Goal: Task Accomplishment & Management: Use online tool/utility

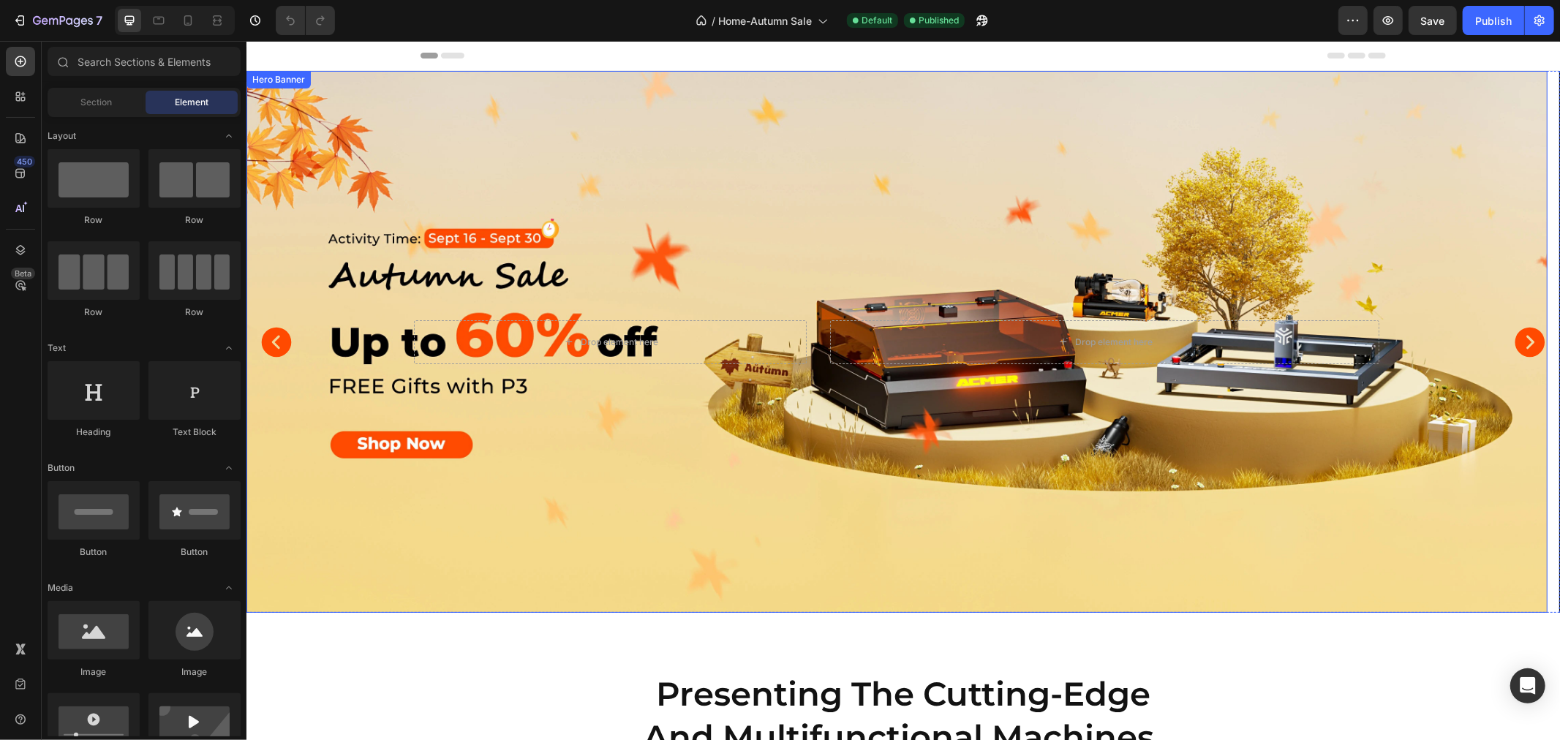
click at [653, 151] on div "Background Image" at bounding box center [896, 341] width 1301 height 542
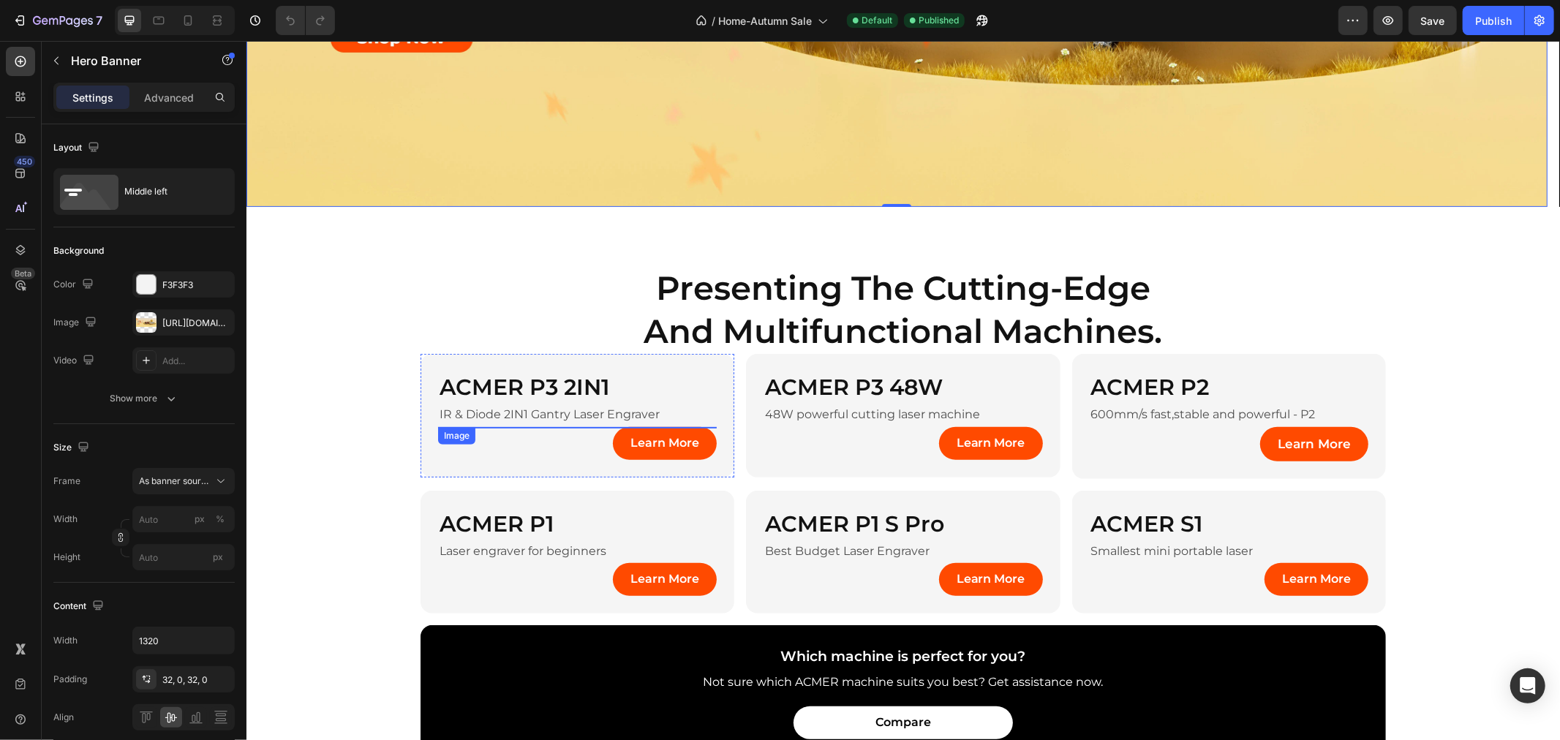
scroll to position [813, 0]
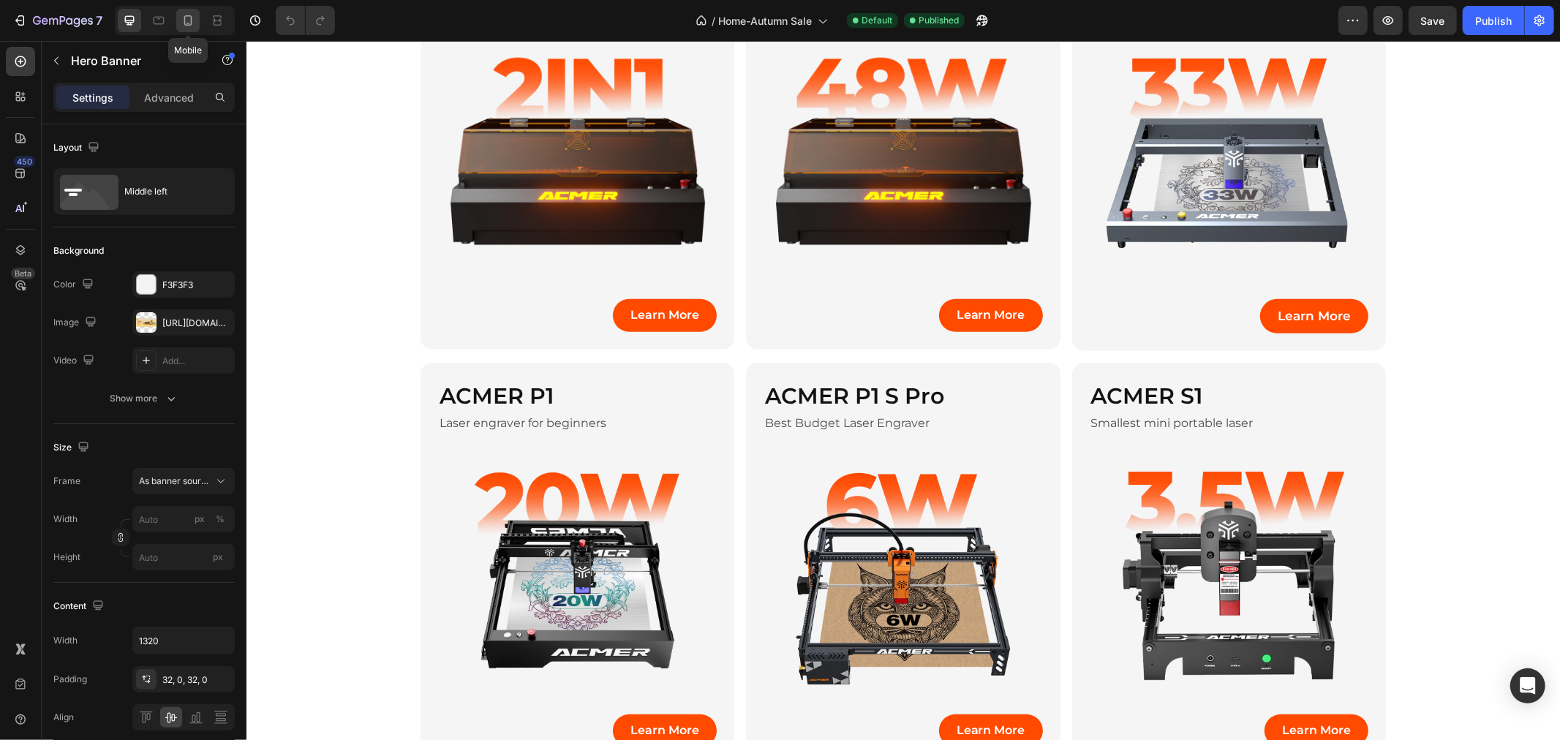
click at [189, 20] on icon at bounding box center [188, 20] width 15 height 15
type input "100%"
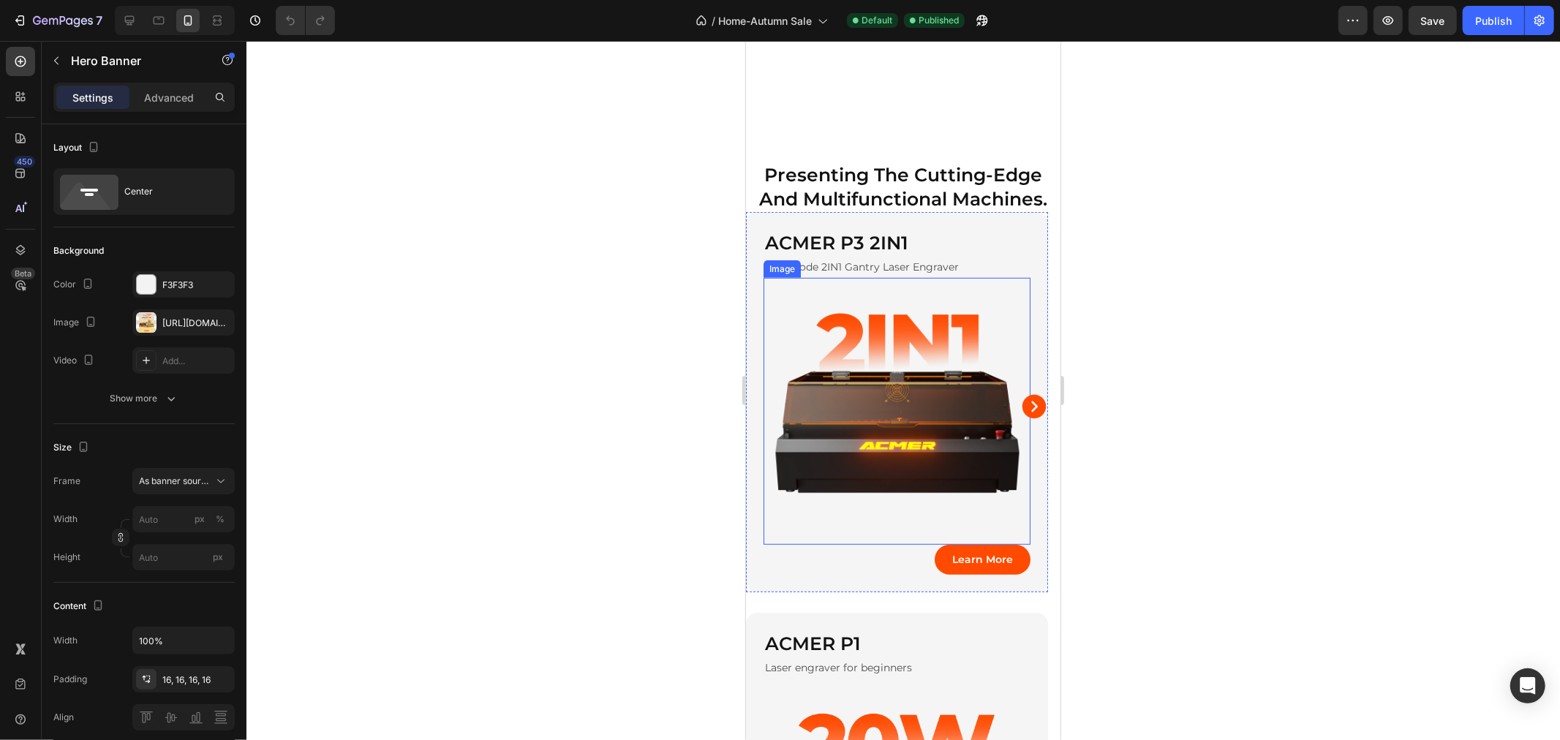
scroll to position [325, 0]
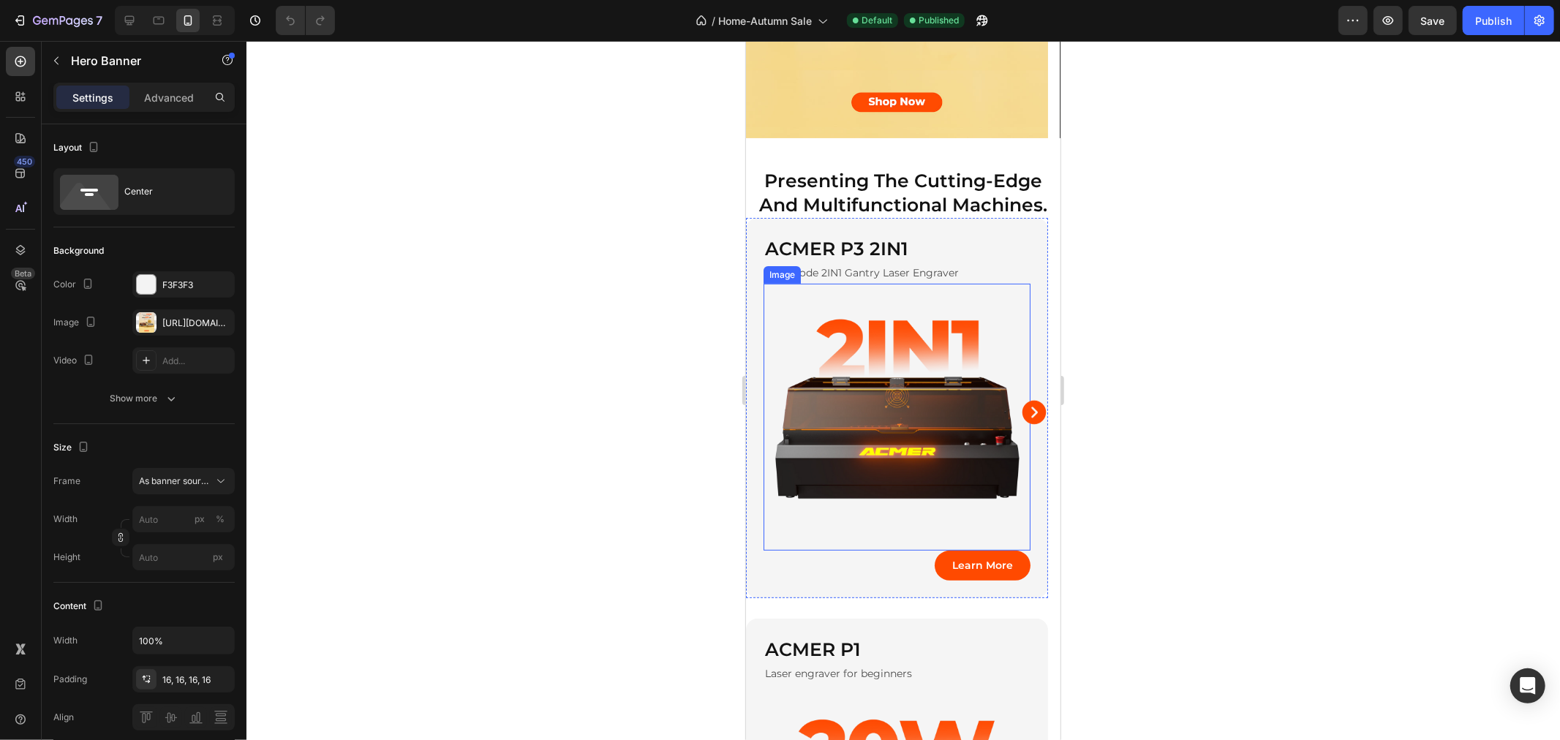
click at [926, 374] on img at bounding box center [896, 416] width 267 height 267
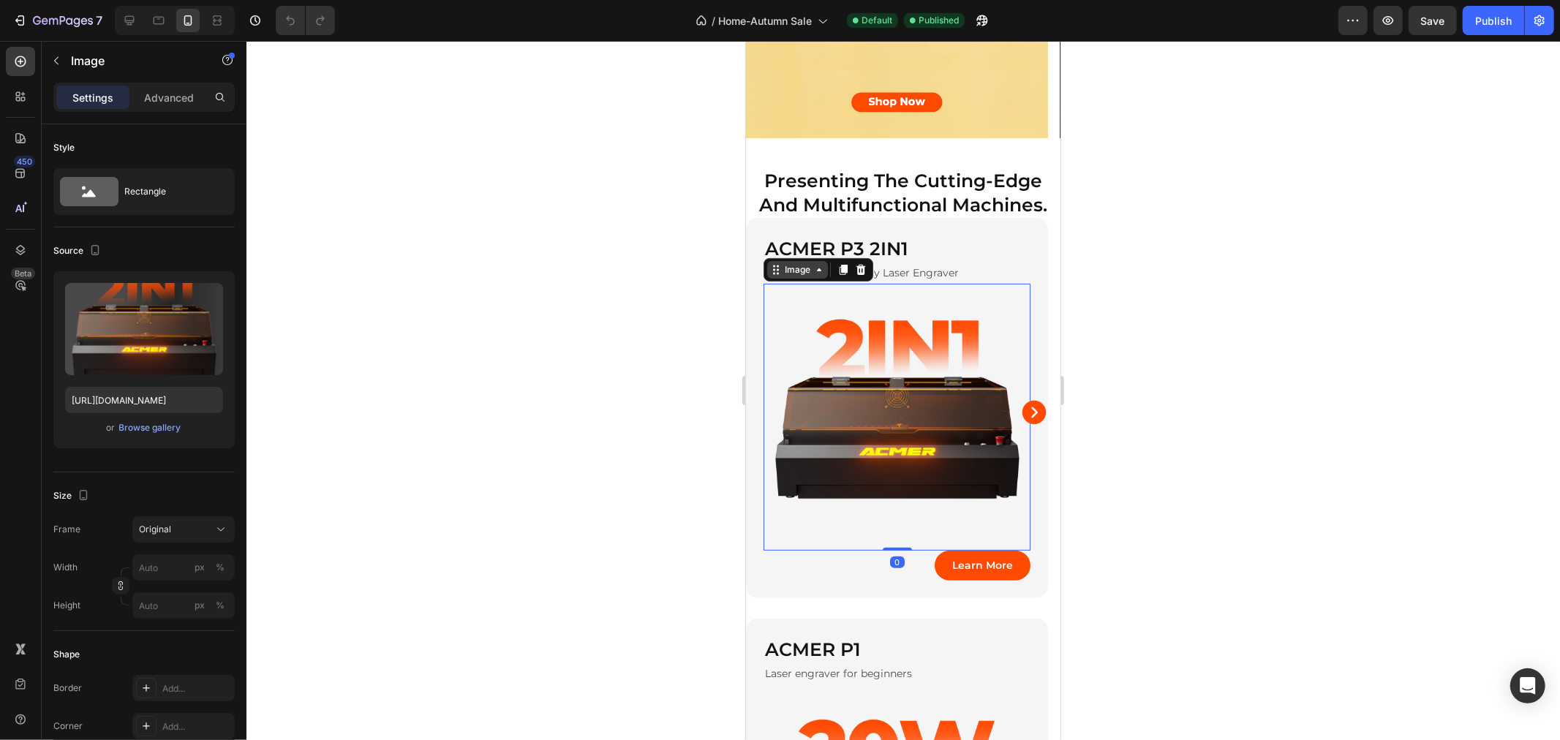
click at [793, 270] on div "Image" at bounding box center [796, 269] width 31 height 13
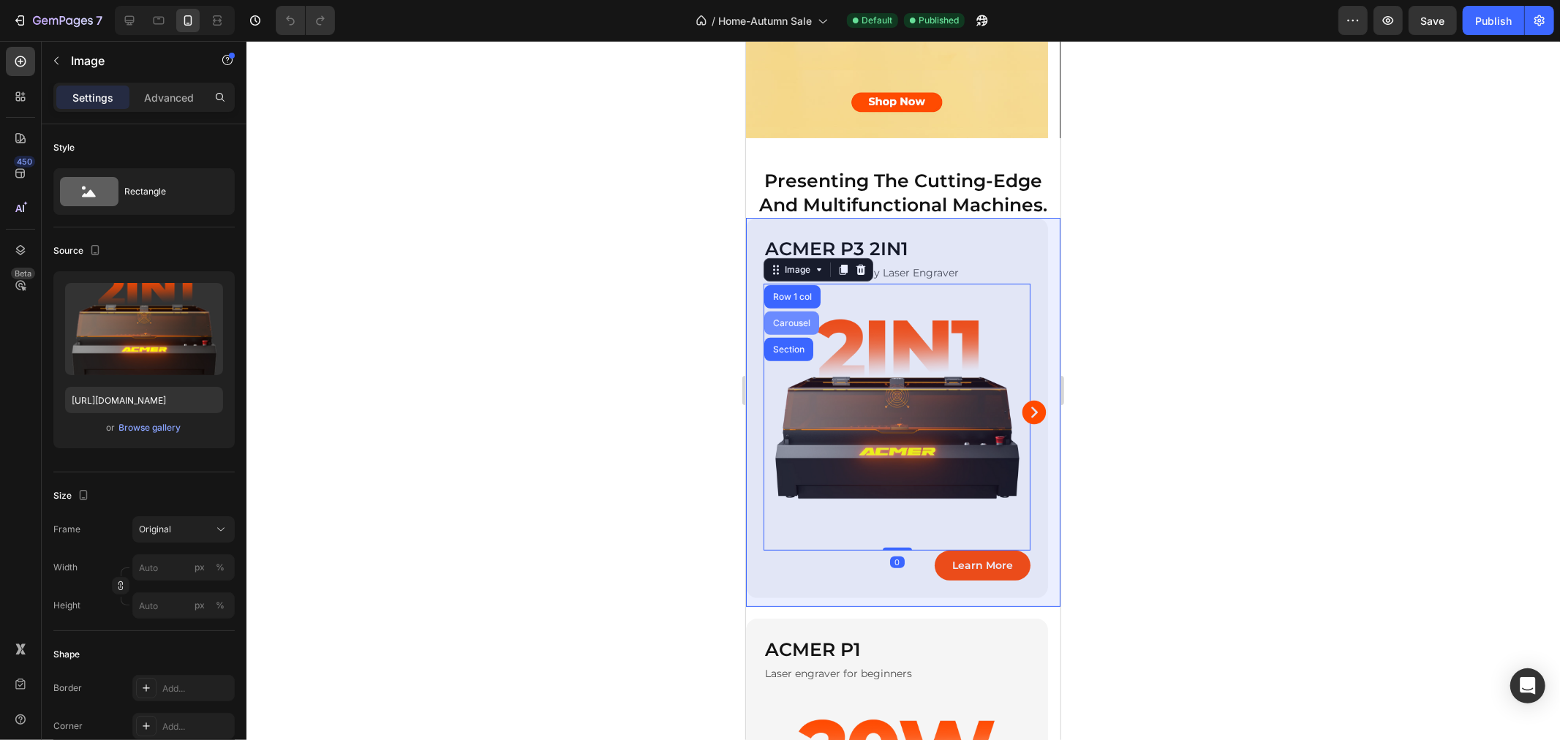
click at [786, 314] on div "Carousel" at bounding box center [791, 322] width 55 height 23
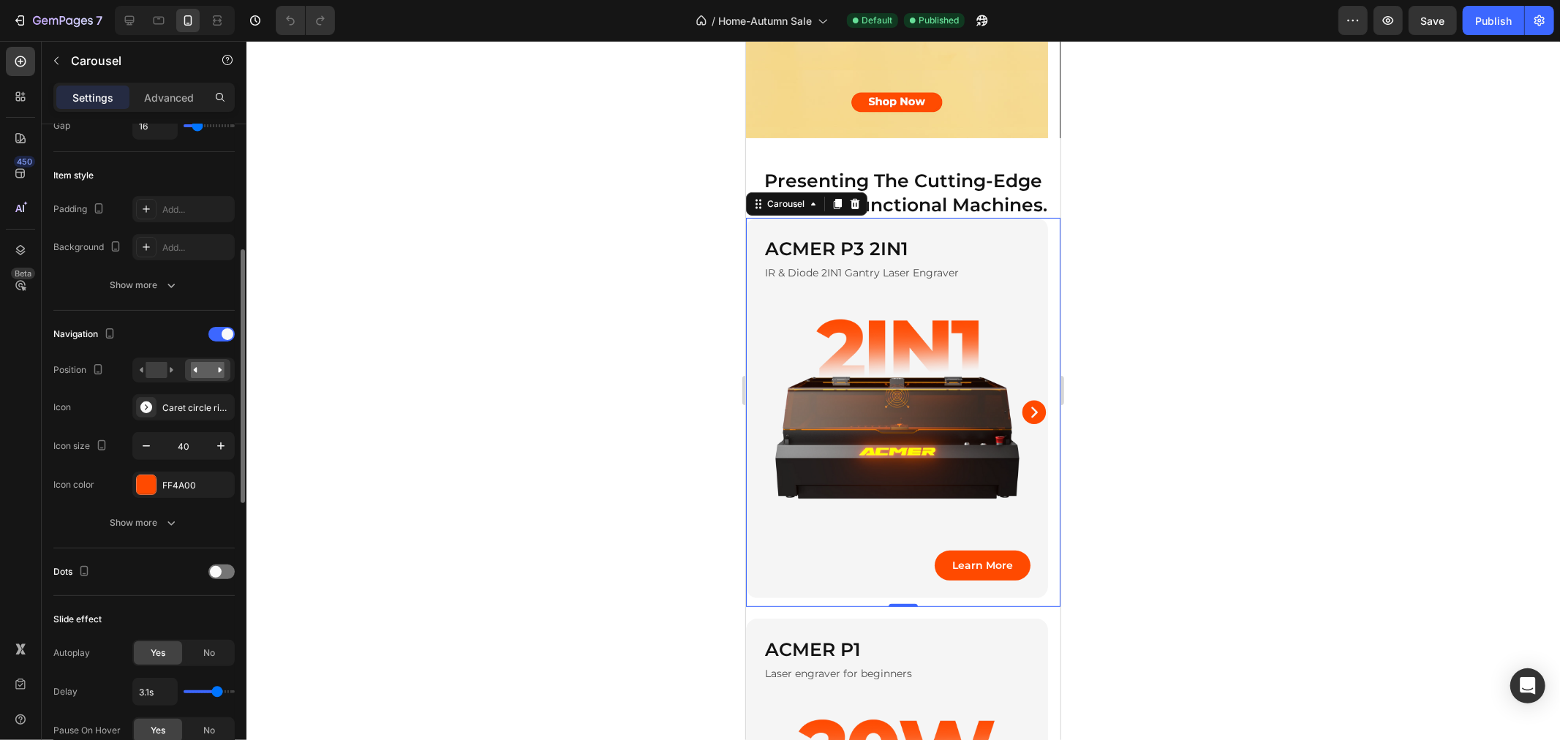
scroll to position [487, 0]
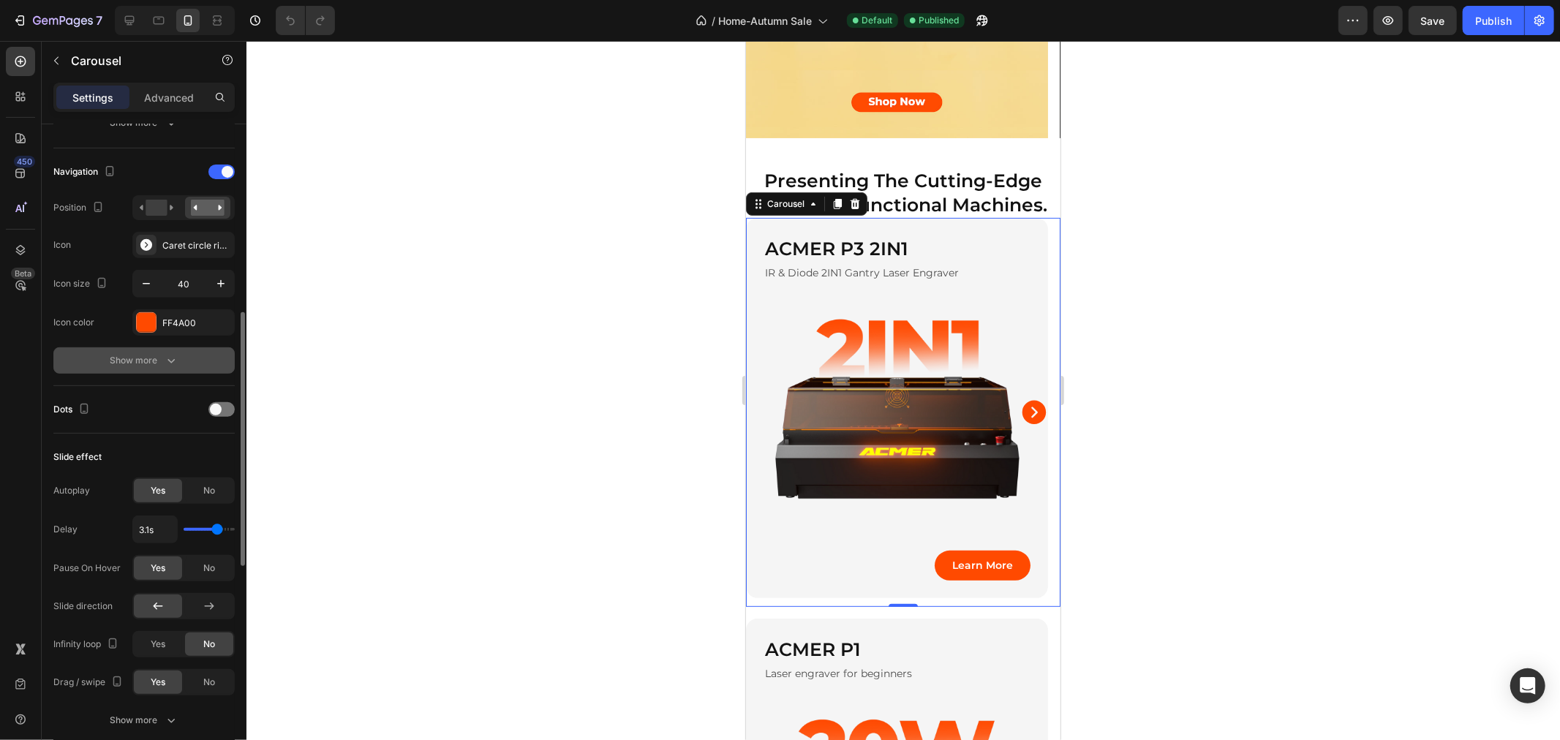
click at [179, 361] on button "Show more" at bounding box center [143, 360] width 181 height 26
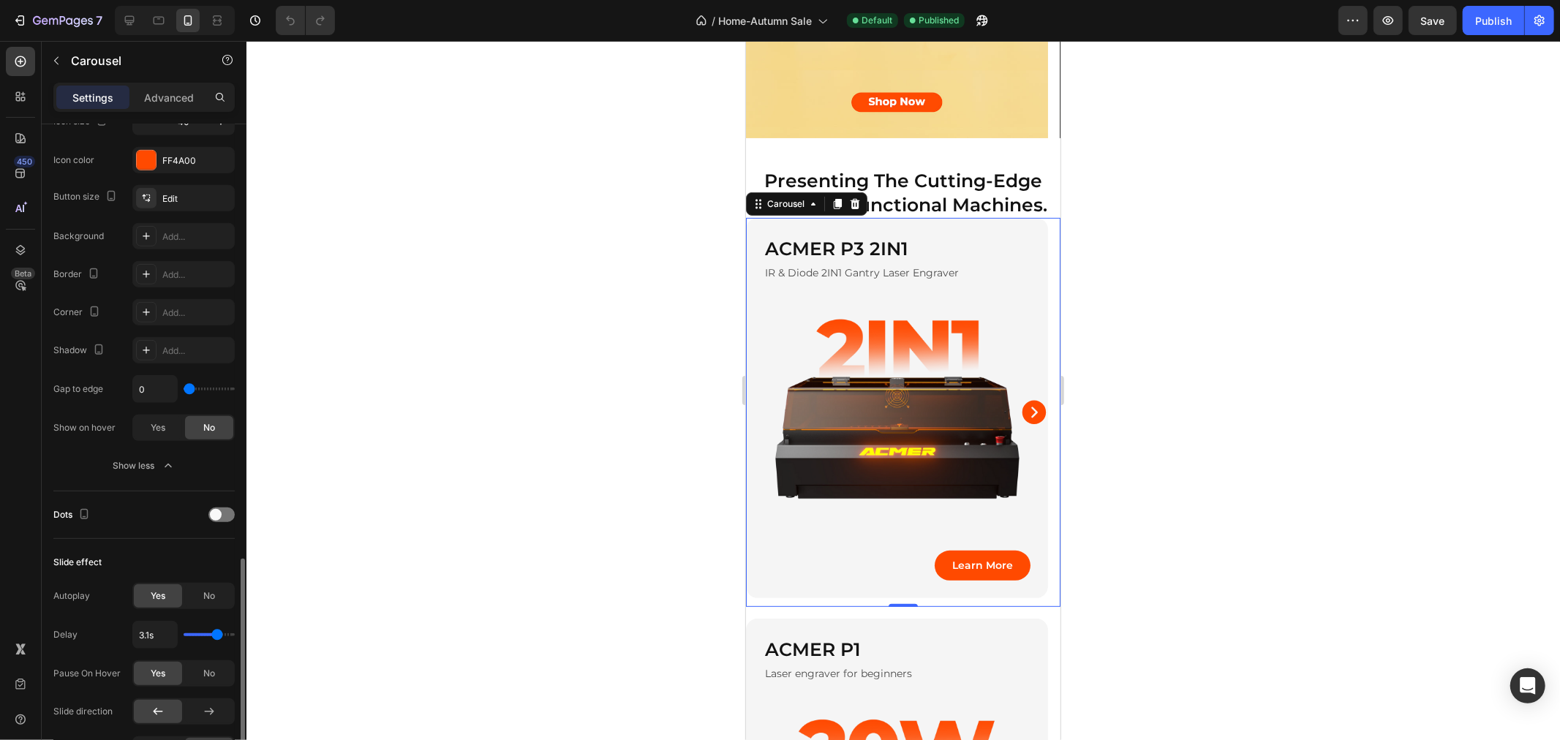
scroll to position [813, 0]
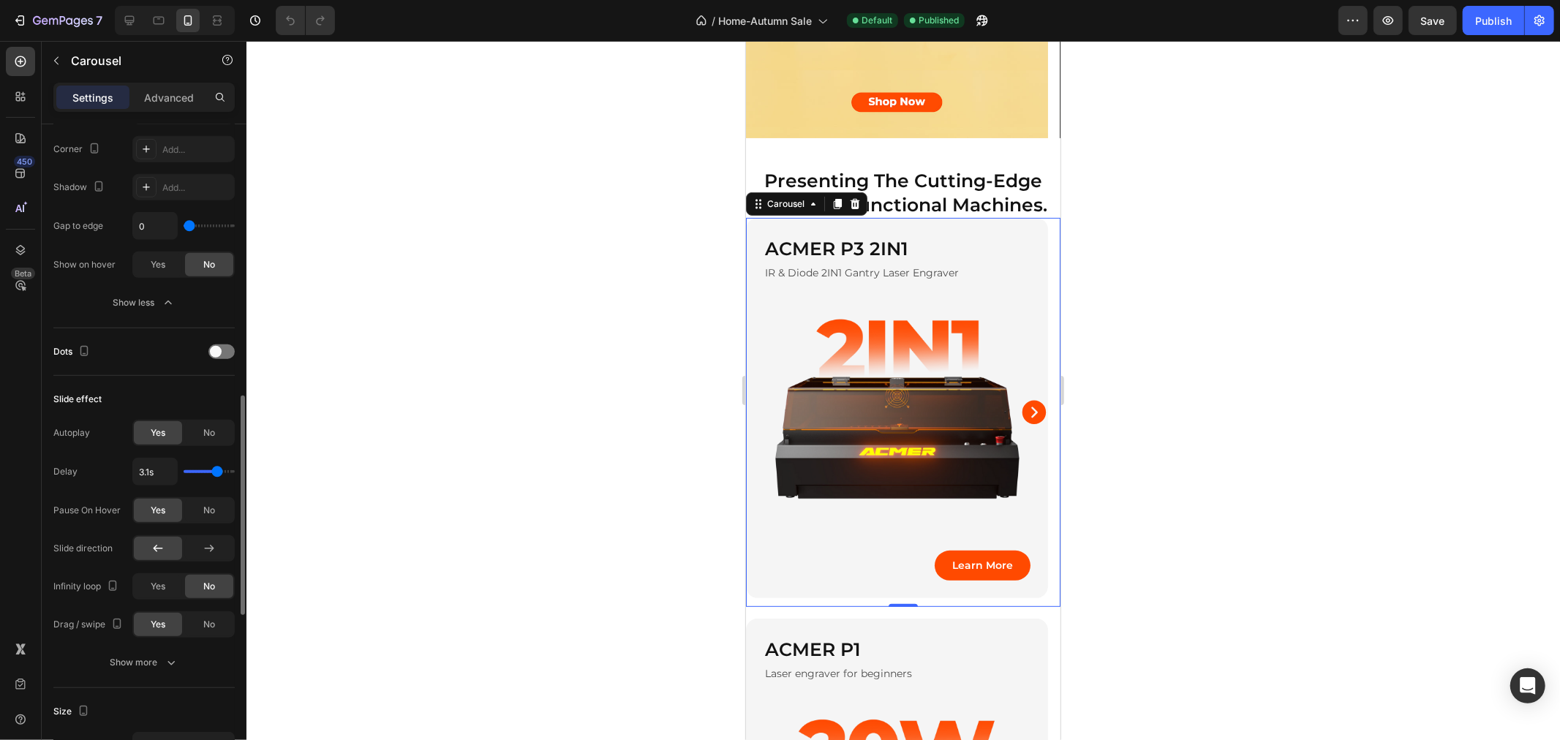
click at [216, 473] on input "range" at bounding box center [209, 471] width 51 height 3
click at [151, 470] on input "3.1s" at bounding box center [155, 472] width 44 height 26
click at [151, 471] on input "3.1s" at bounding box center [155, 472] width 44 height 26
click at [147, 474] on input "3.1s" at bounding box center [155, 472] width 44 height 26
type input "3.s"
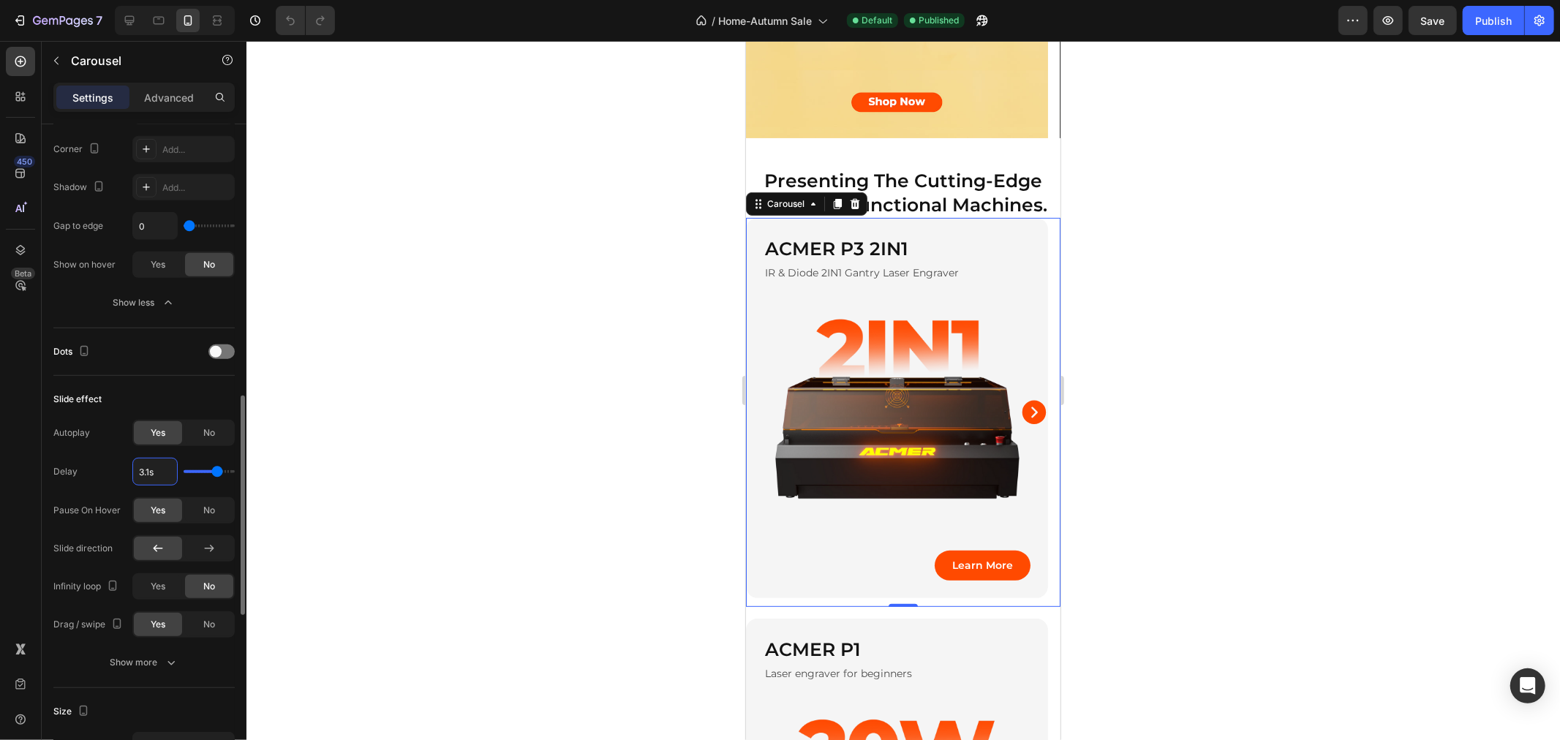
type input "3"
type input "3s"
click at [169, 393] on div "Slide effect" at bounding box center [143, 399] width 181 height 23
click at [919, 645] on h2 "ACMER P1" at bounding box center [896, 649] width 267 height 27
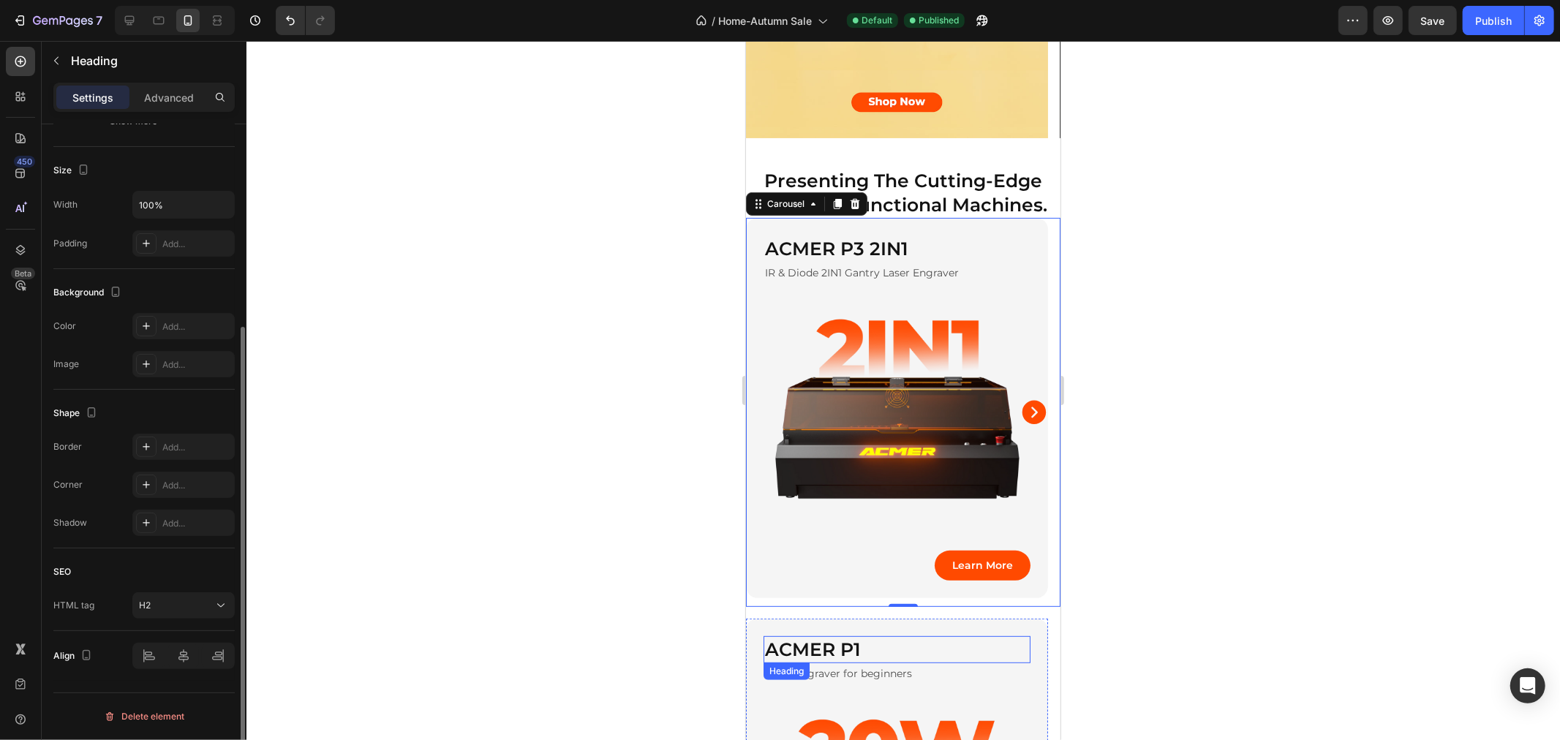
scroll to position [0, 0]
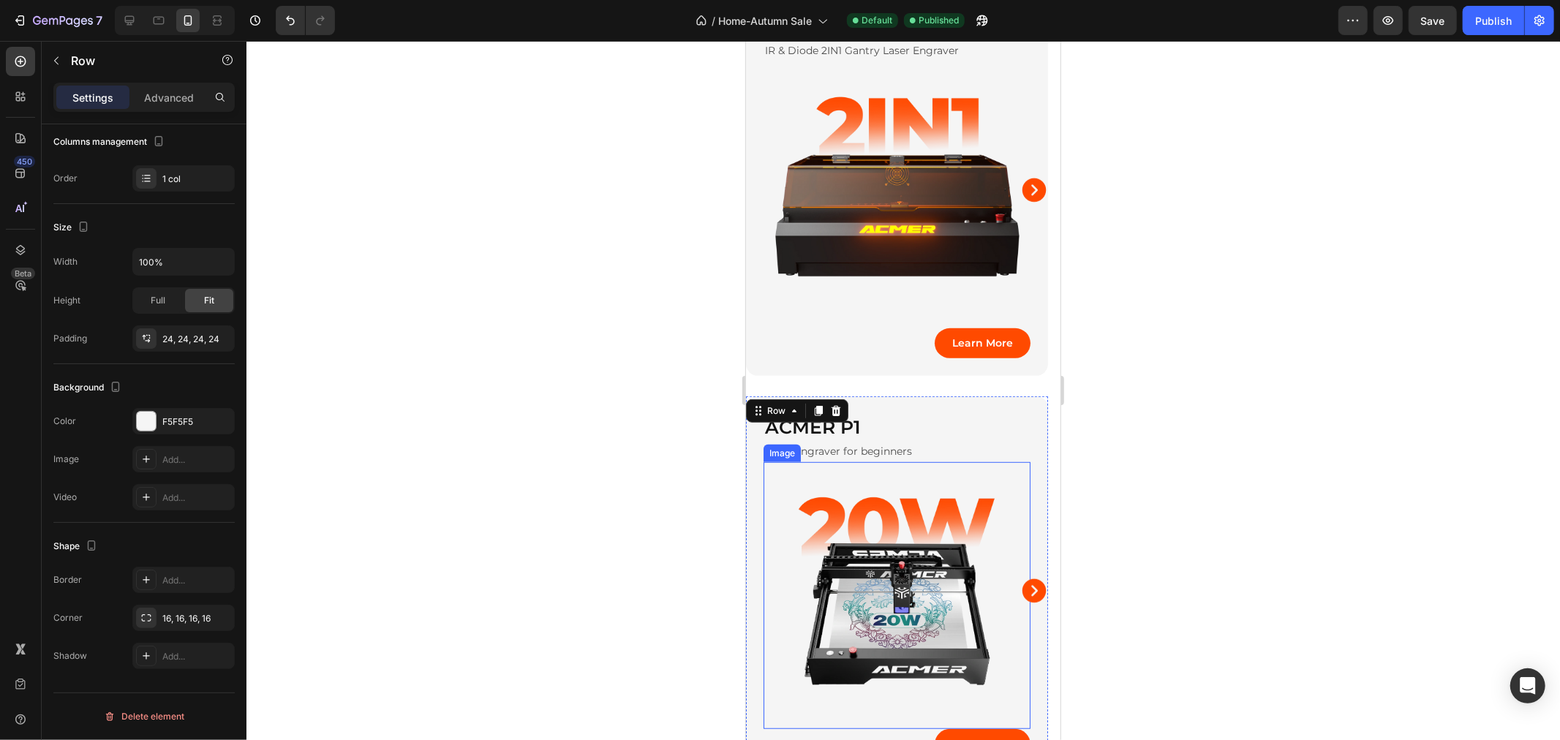
scroll to position [568, 0]
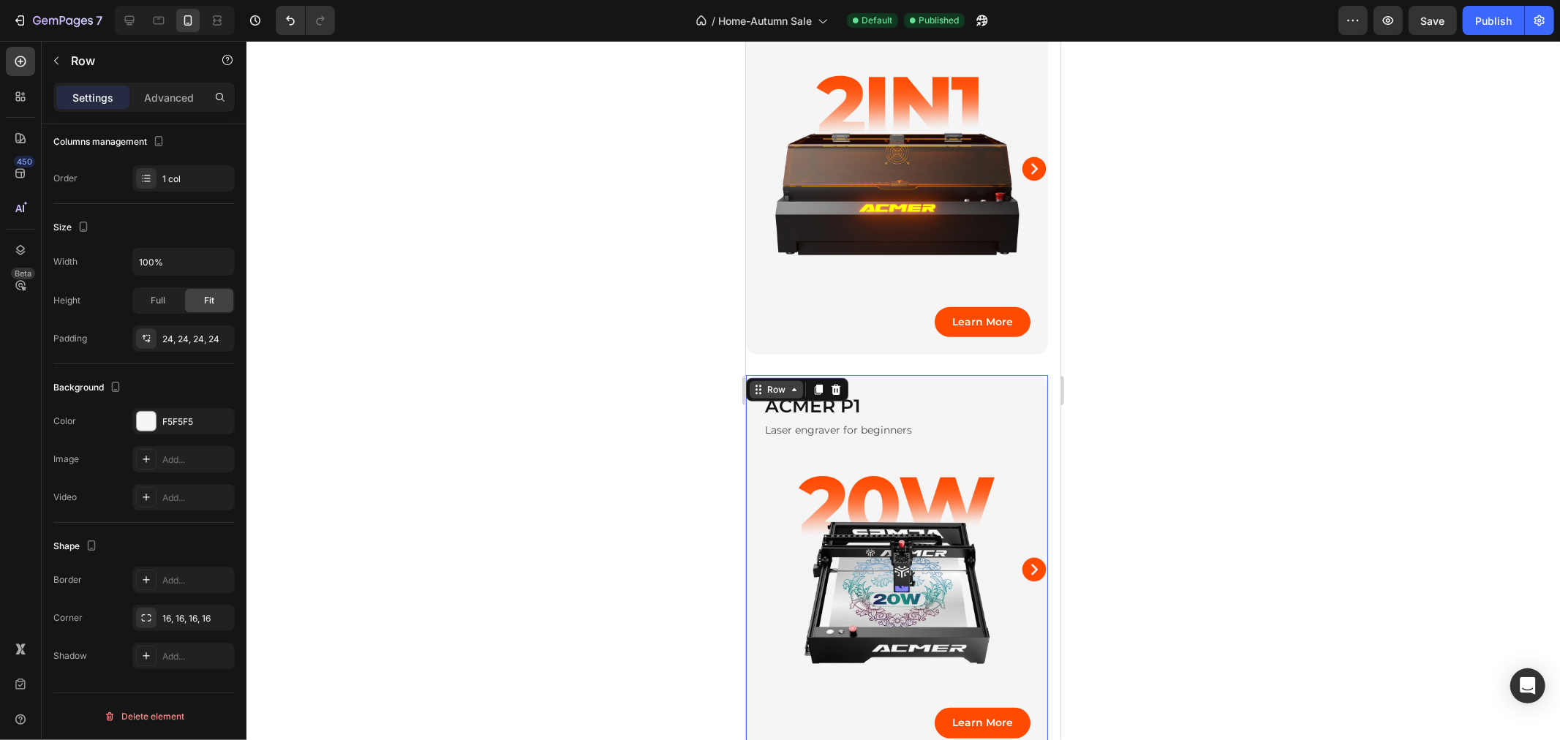
click at [777, 388] on div "Row" at bounding box center [776, 389] width 24 height 13
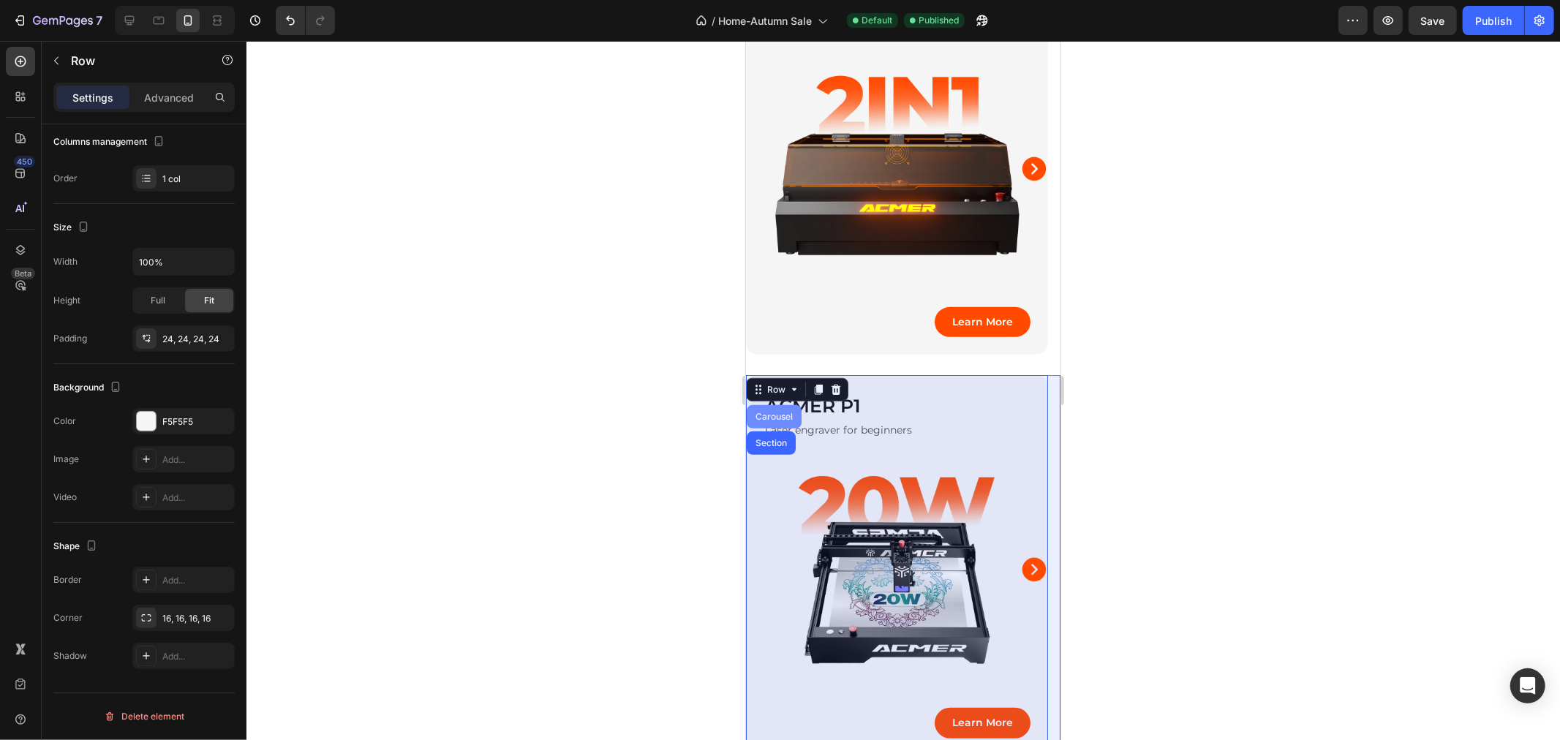
click at [777, 412] on div "Carousel" at bounding box center [773, 416] width 43 height 9
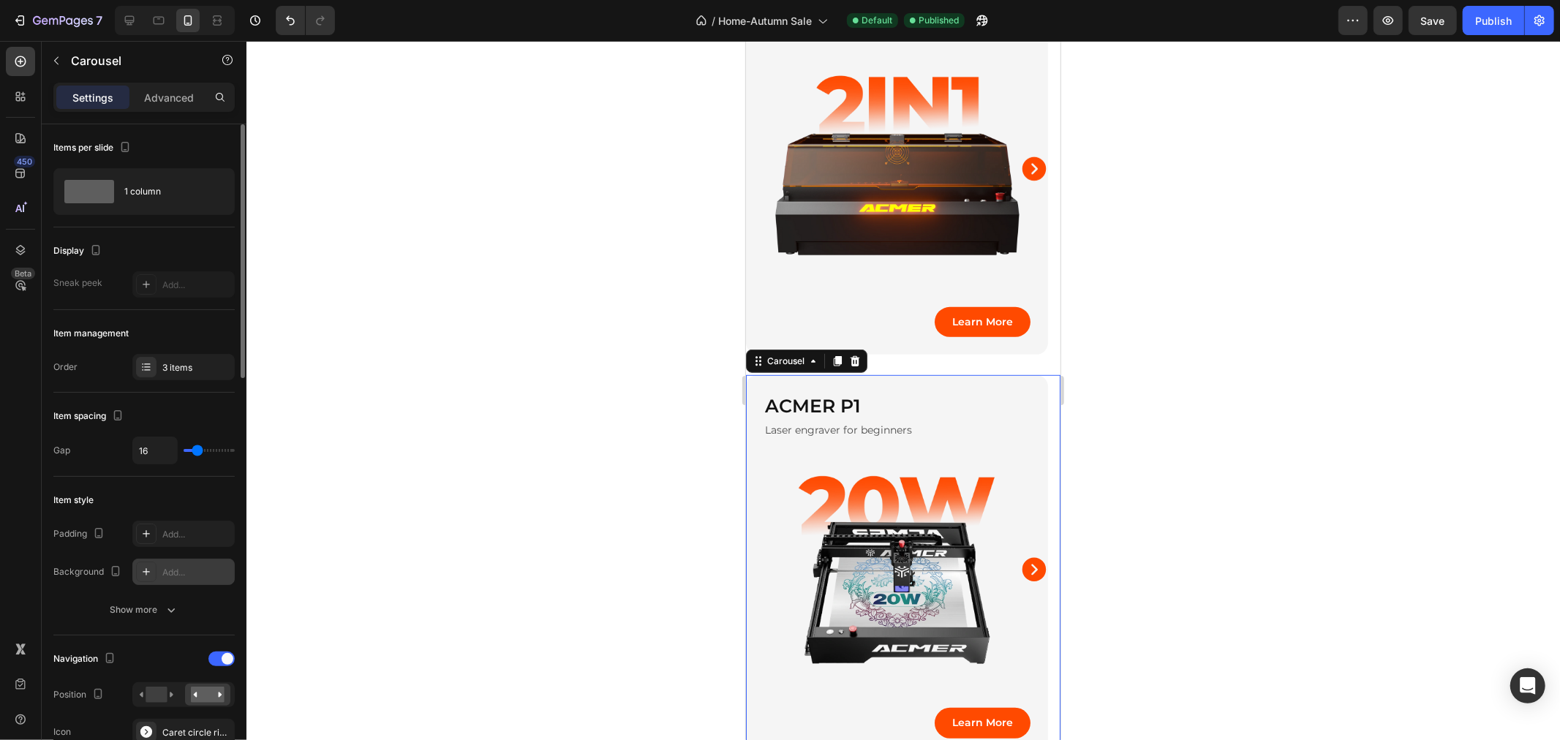
scroll to position [244, 0]
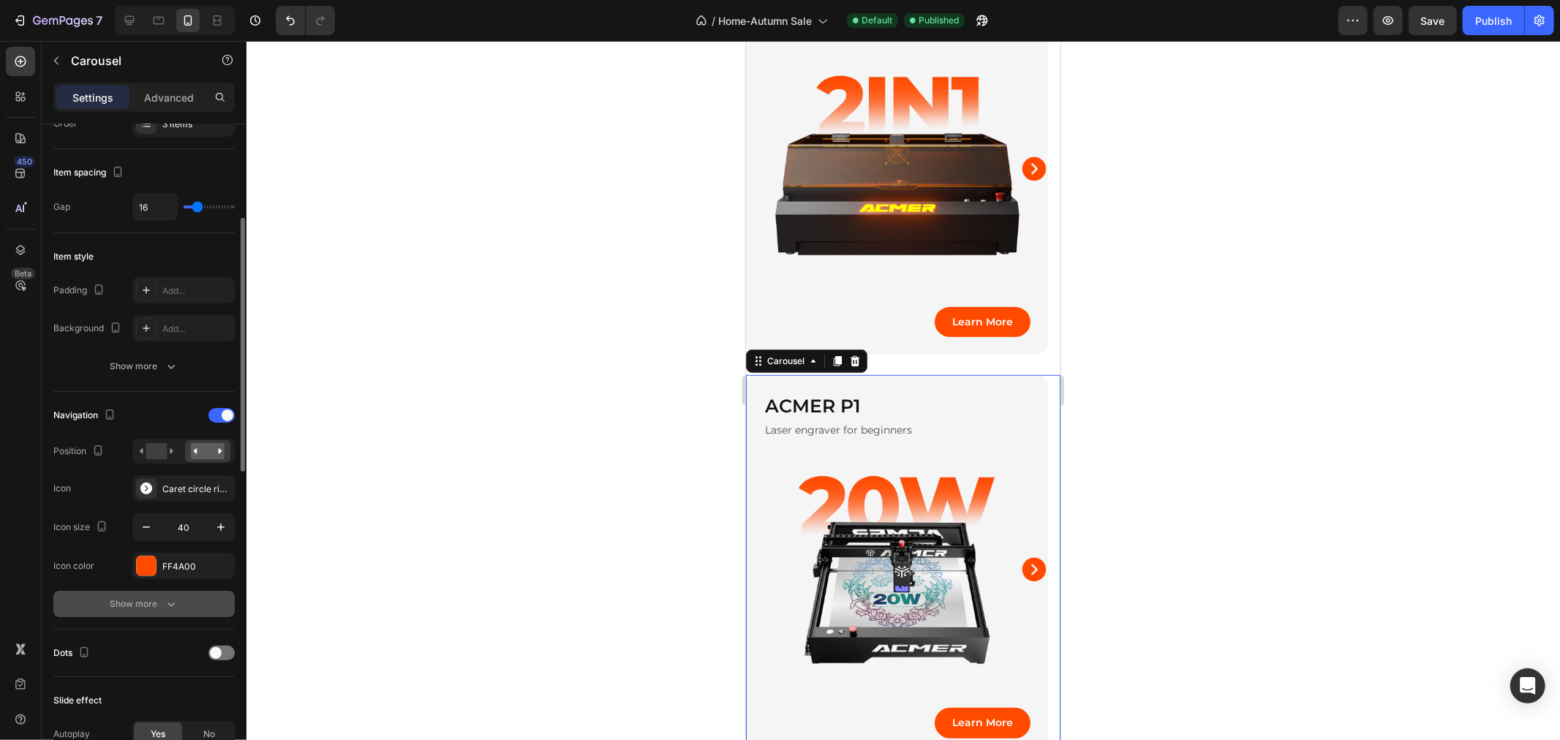
click at [150, 603] on div "Show more" at bounding box center [144, 604] width 68 height 15
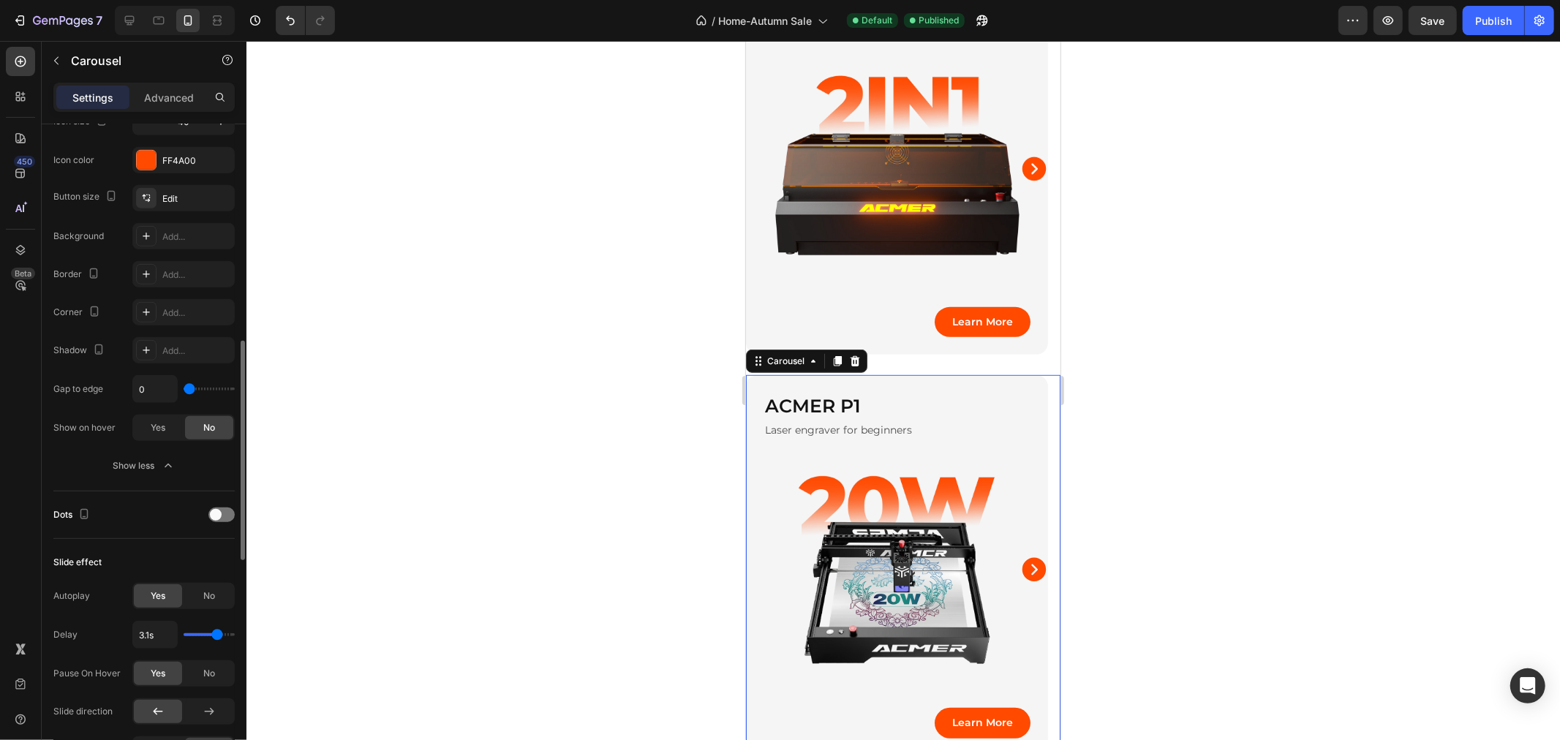
scroll to position [894, 0]
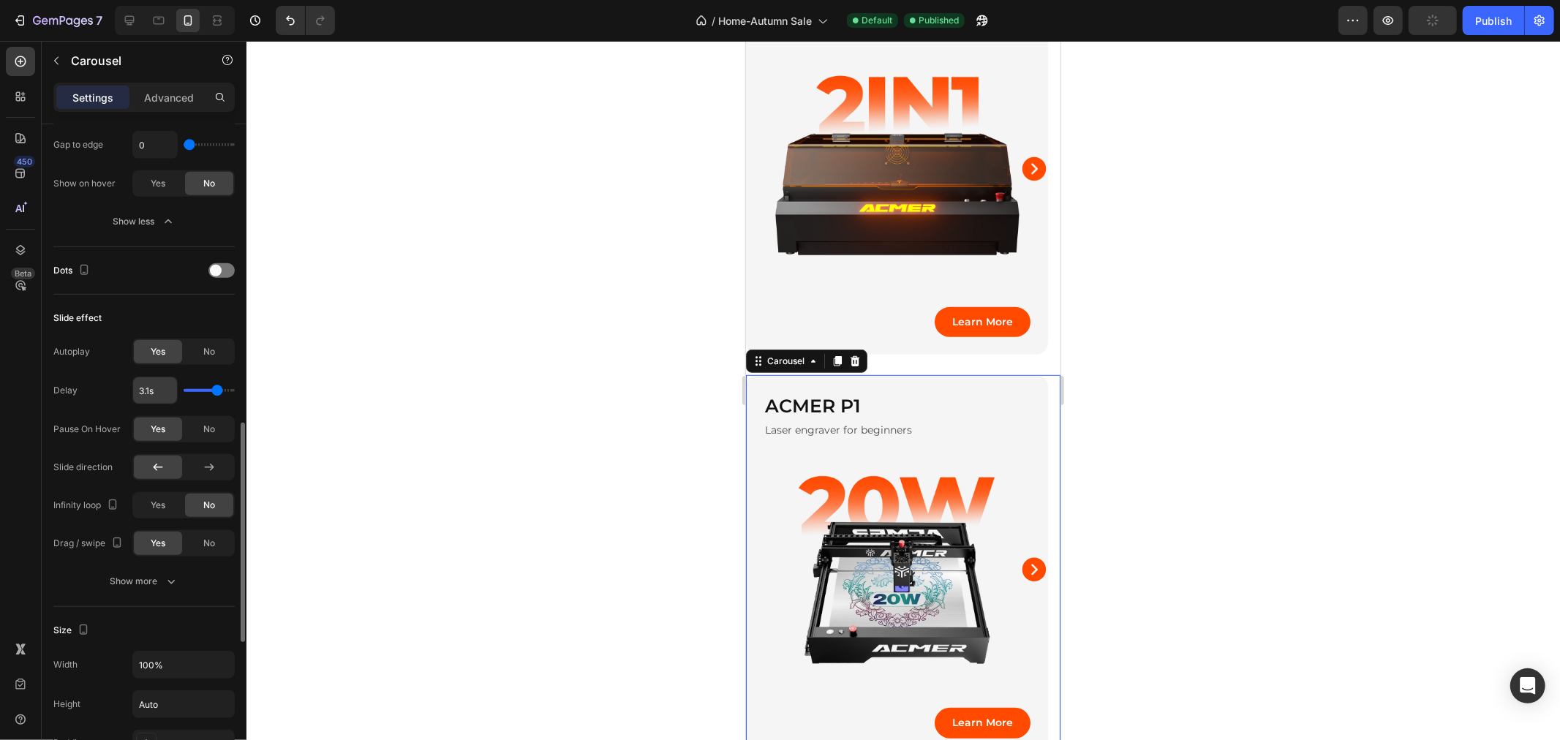
click at [145, 396] on input "3.1s" at bounding box center [155, 390] width 44 height 26
click at [154, 393] on input "3.1s" at bounding box center [155, 390] width 44 height 26
click at [150, 393] on input "3.1s" at bounding box center [155, 390] width 44 height 26
type input "3.s"
type input "3"
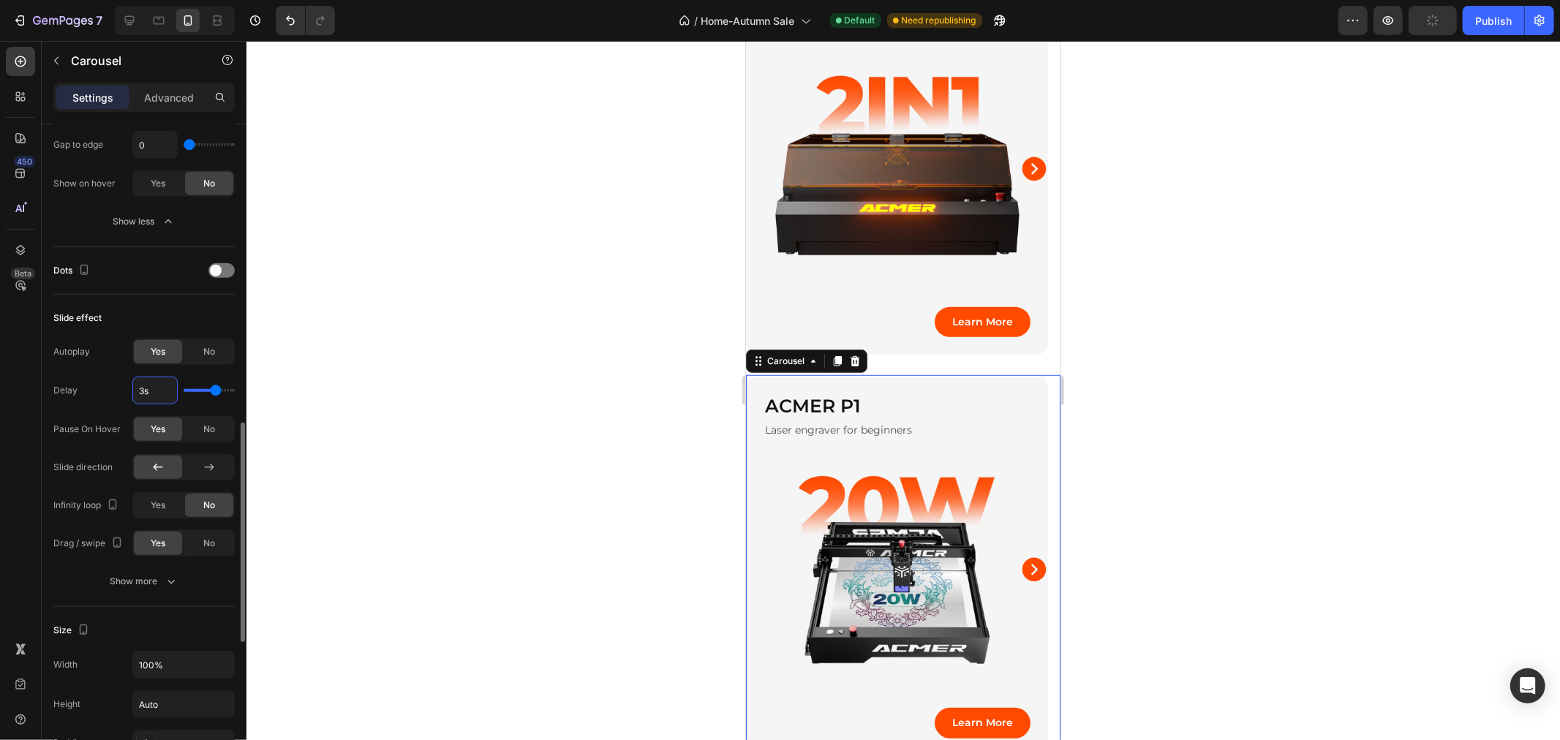
type input "3s"
click at [176, 320] on div "Slide effect" at bounding box center [143, 317] width 181 height 23
click at [1461, 11] on div "Preview Publish" at bounding box center [1446, 20] width 216 height 29
click at [1472, 12] on button "Publish" at bounding box center [1493, 20] width 61 height 29
